Goal: Find specific page/section: Find specific page/section

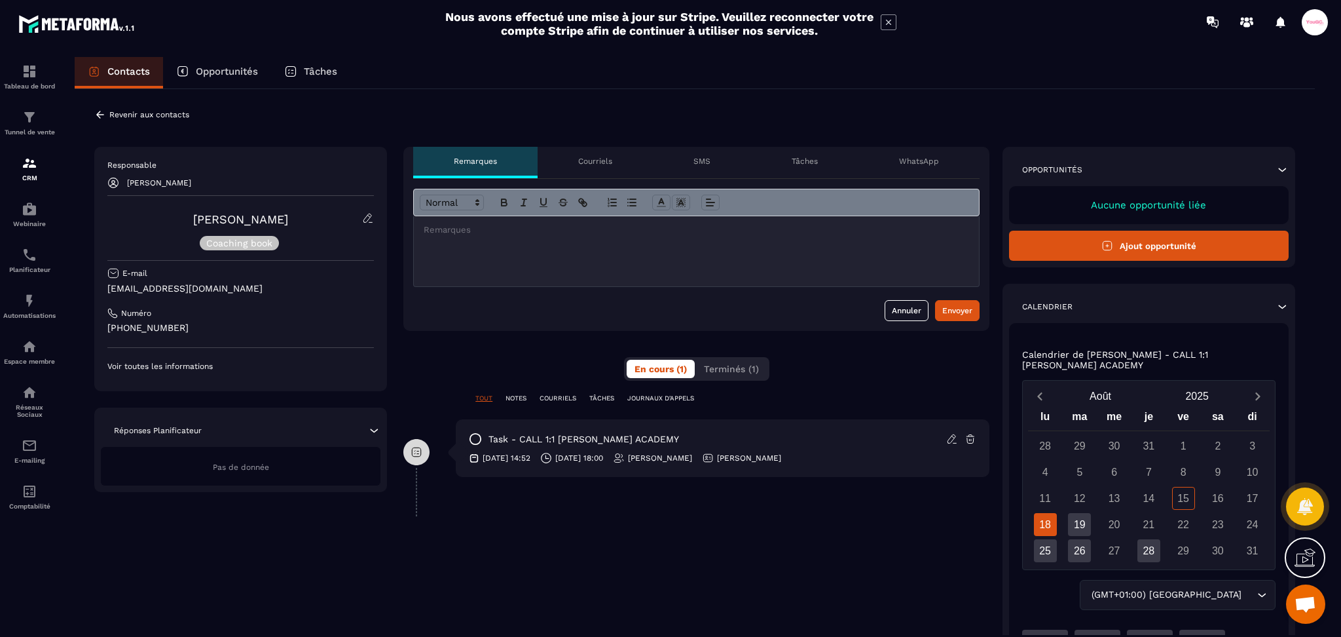
click at [955, 441] on icon at bounding box center [952, 439] width 12 height 12
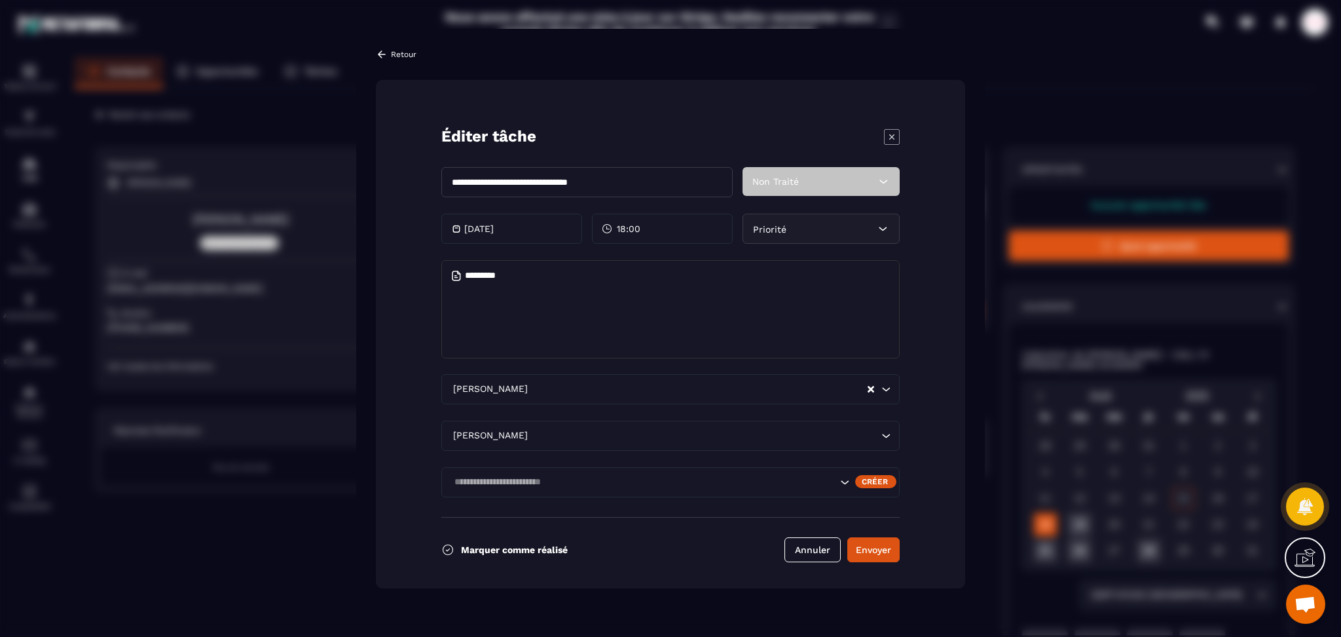
click at [512, 487] on input "Search for option" at bounding box center [643, 482] width 387 height 14
click at [630, 496] on li "Veuillez rechercher" at bounding box center [670, 512] width 457 height 32
click at [561, 474] on div "Search for option" at bounding box center [670, 482] width 458 height 30
click at [557, 475] on input "Search for option" at bounding box center [643, 482] width 387 height 14
click at [899, 138] on icon "Modal window" at bounding box center [891, 136] width 15 height 15
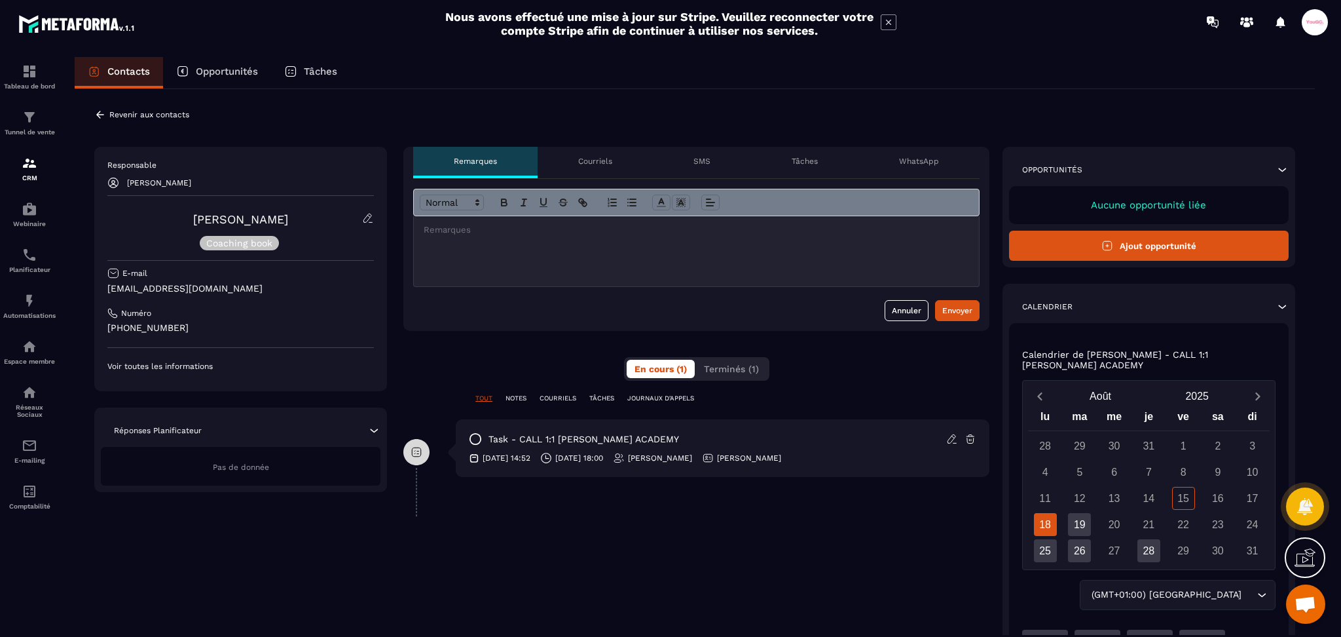
click at [101, 113] on icon at bounding box center [100, 115] width 12 height 12
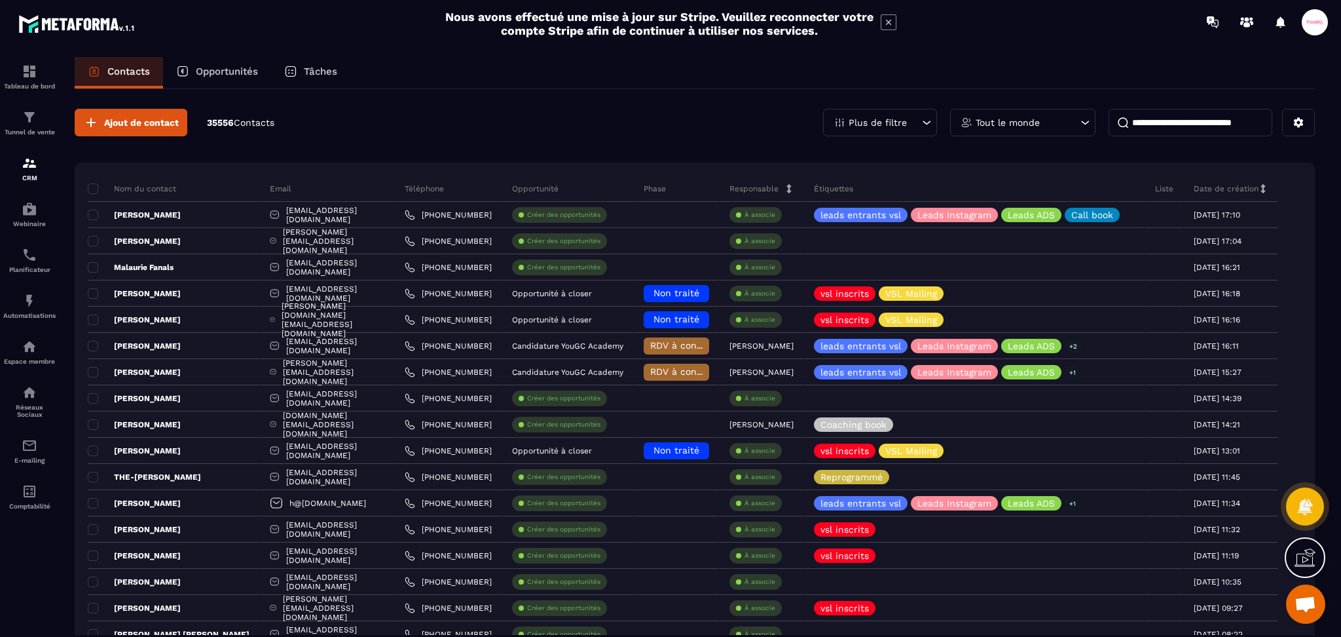
click at [1237, 118] on input at bounding box center [1191, 123] width 164 height 28
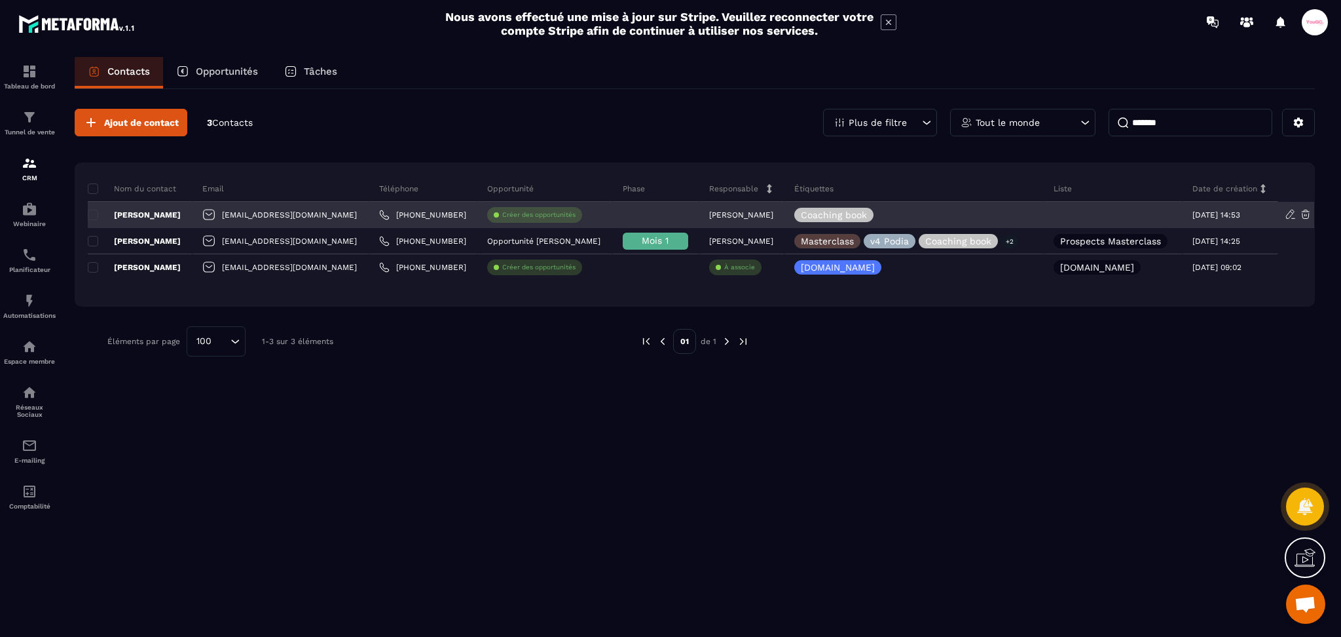
type input "*******"
click at [118, 214] on p "[PERSON_NAME]" at bounding box center [134, 215] width 93 height 10
